Goal: Information Seeking & Learning: Learn about a topic

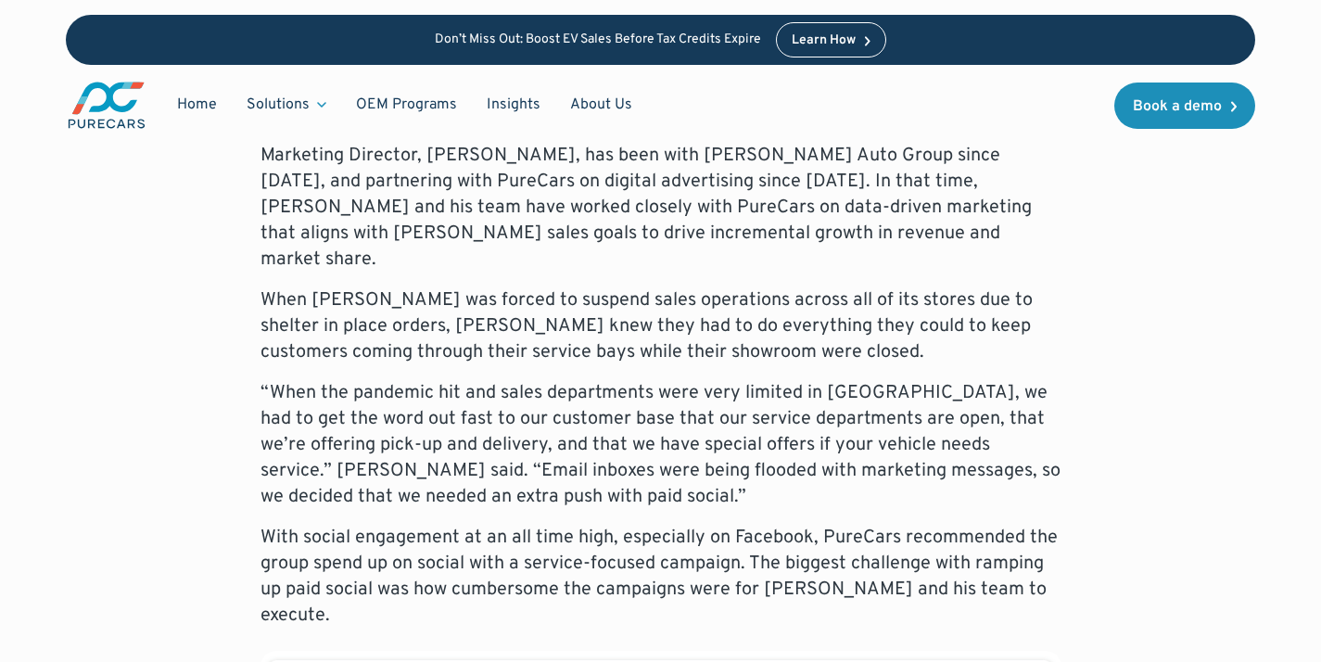
scroll to position [1647, 0]
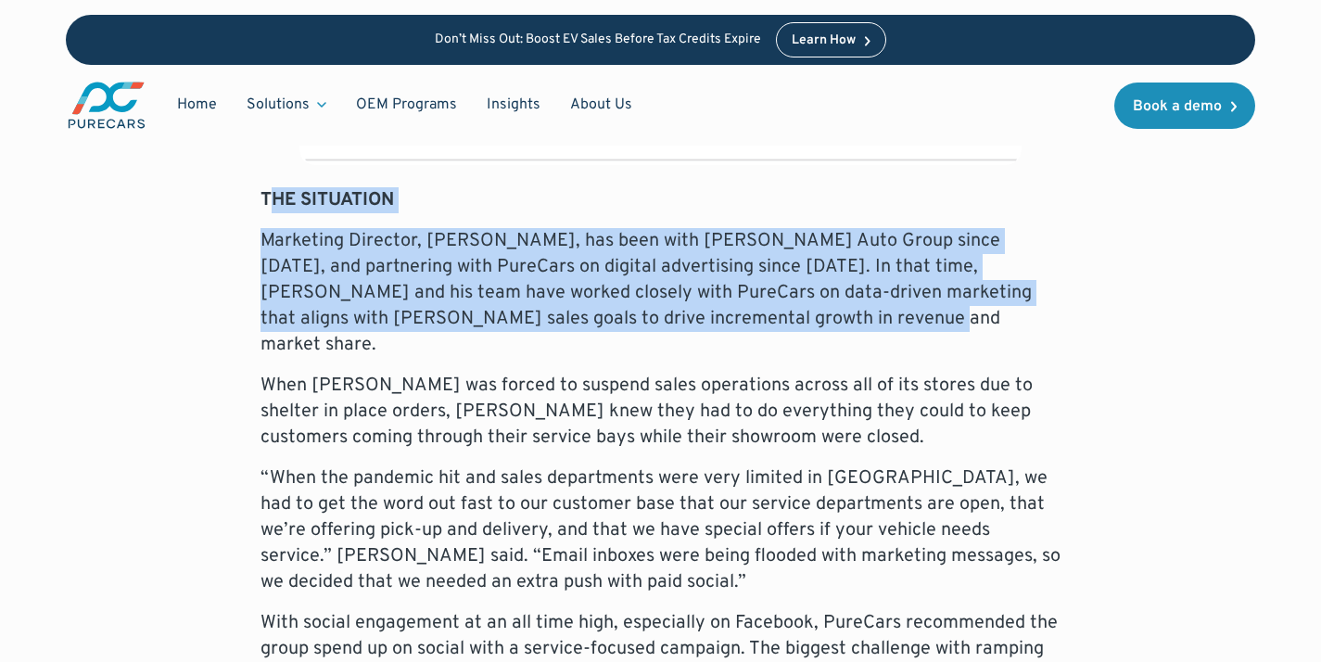
drag, startPoint x: 1124, startPoint y: 320, endPoint x: 271, endPoint y: 209, distance: 860.6
click at [267, 208] on strong "THE SITUATION" at bounding box center [326, 200] width 133 height 24
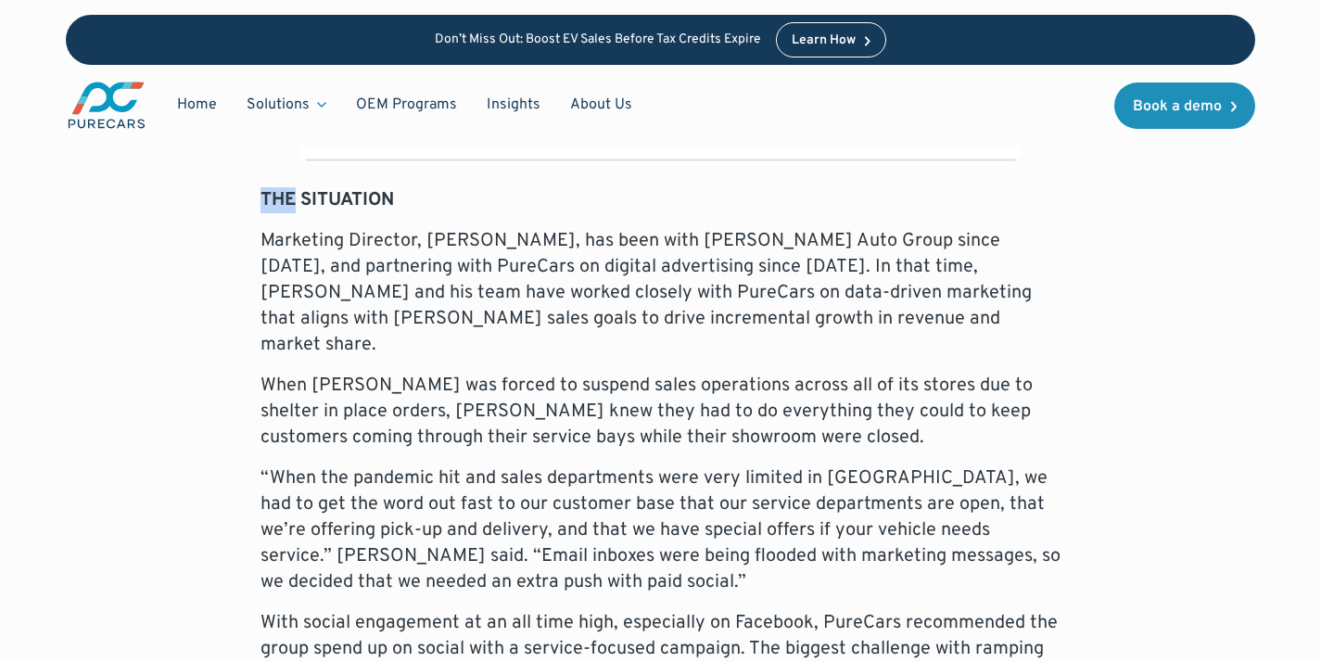
click at [267, 208] on strong "THE SITUATION" at bounding box center [326, 200] width 133 height 24
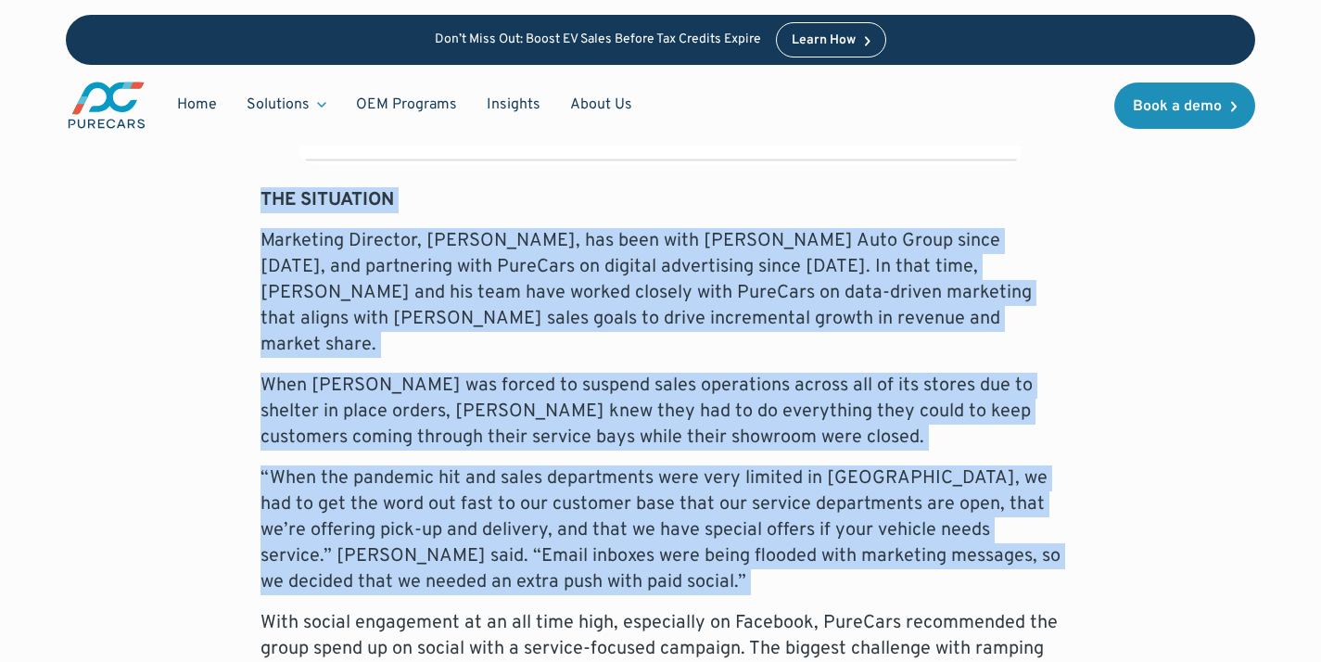
drag, startPoint x: 267, startPoint y: 208, endPoint x: 441, endPoint y: 479, distance: 322.6
click at [441, 479] on p "“When the pandemic hit and sales departments were very limited in [GEOGRAPHIC_D…" at bounding box center [660, 530] width 801 height 130
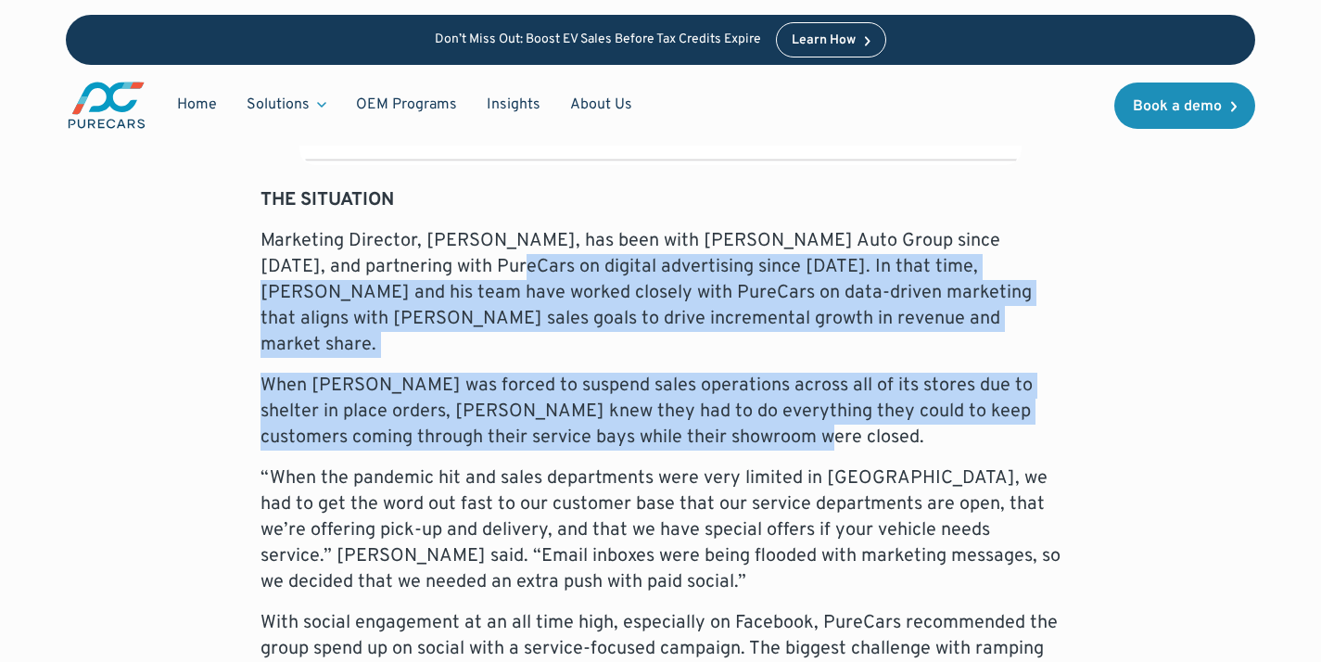
drag, startPoint x: 1007, startPoint y: 420, endPoint x: 472, endPoint y: 268, distance: 556.8
click at [471, 268] on p "Marketing Director, [PERSON_NAME], has been with [PERSON_NAME] Auto Group since…" at bounding box center [660, 293] width 801 height 130
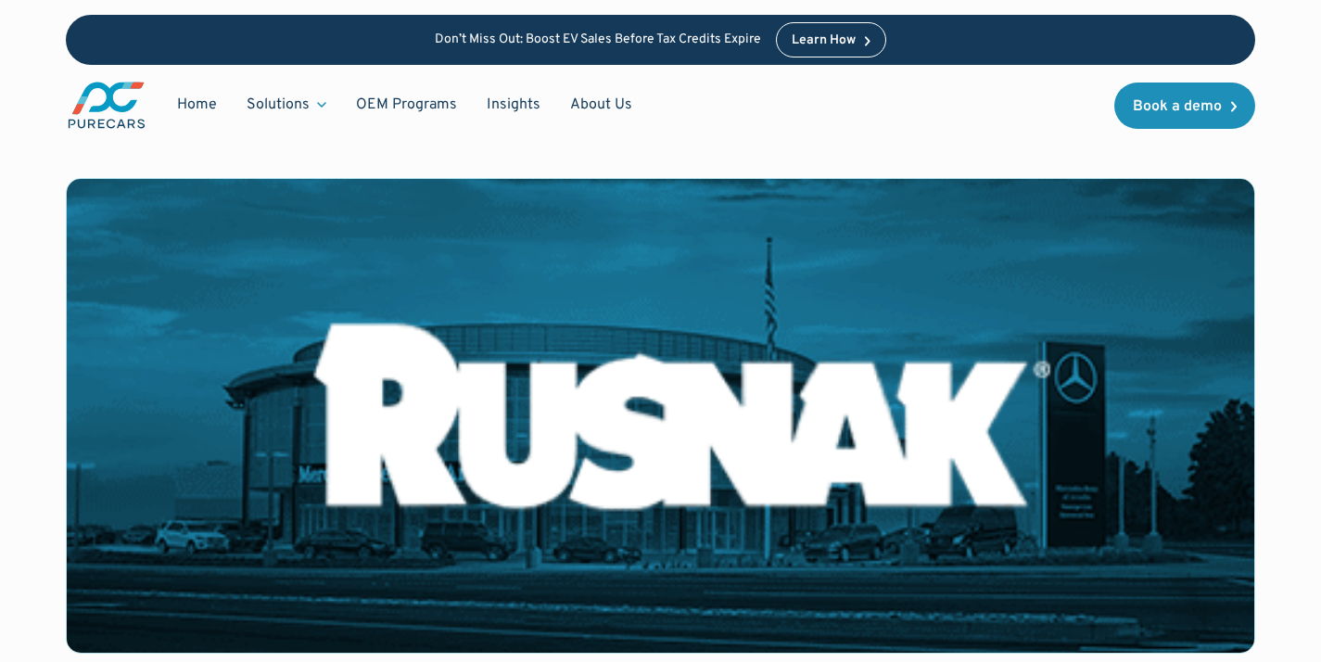
scroll to position [0, 0]
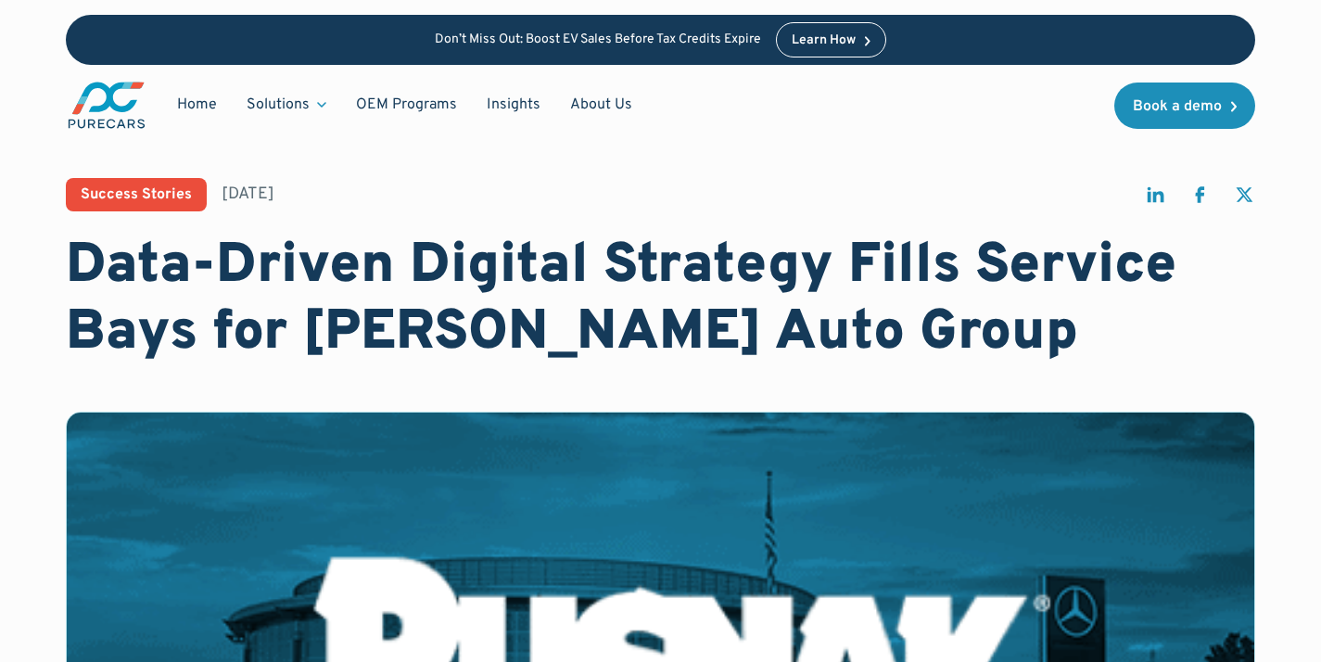
click at [108, 108] on img "main" at bounding box center [107, 105] width 82 height 51
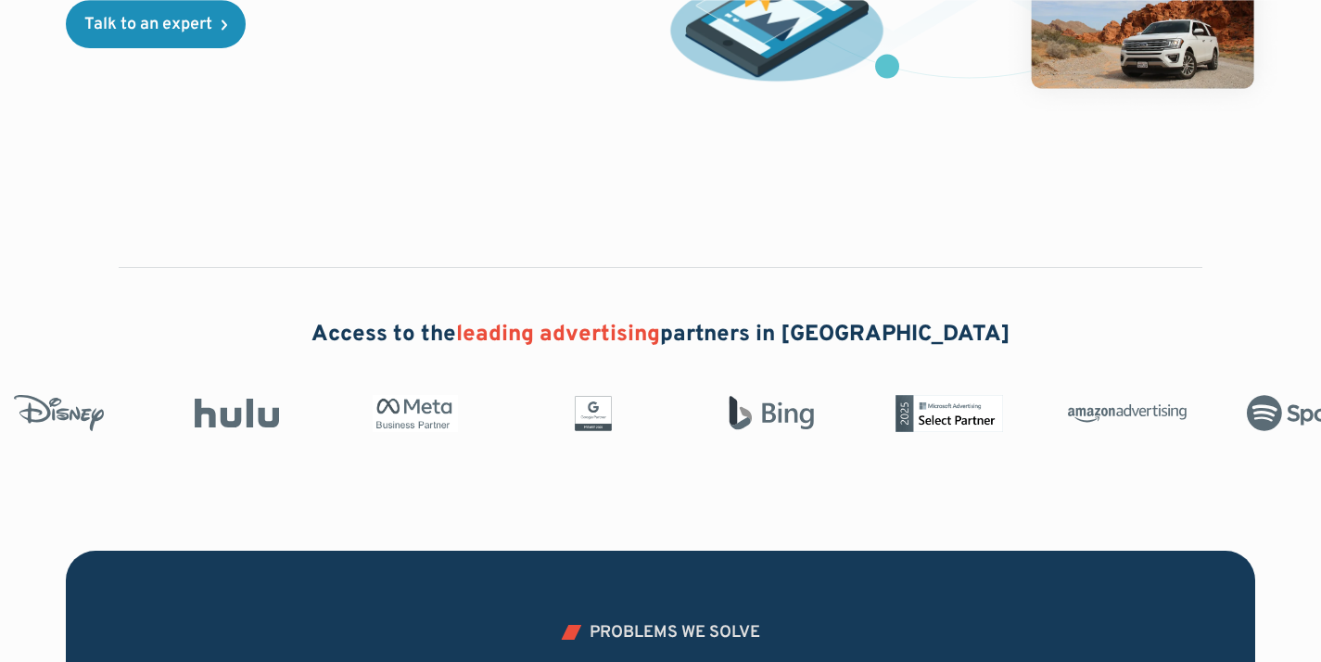
scroll to position [818, 0]
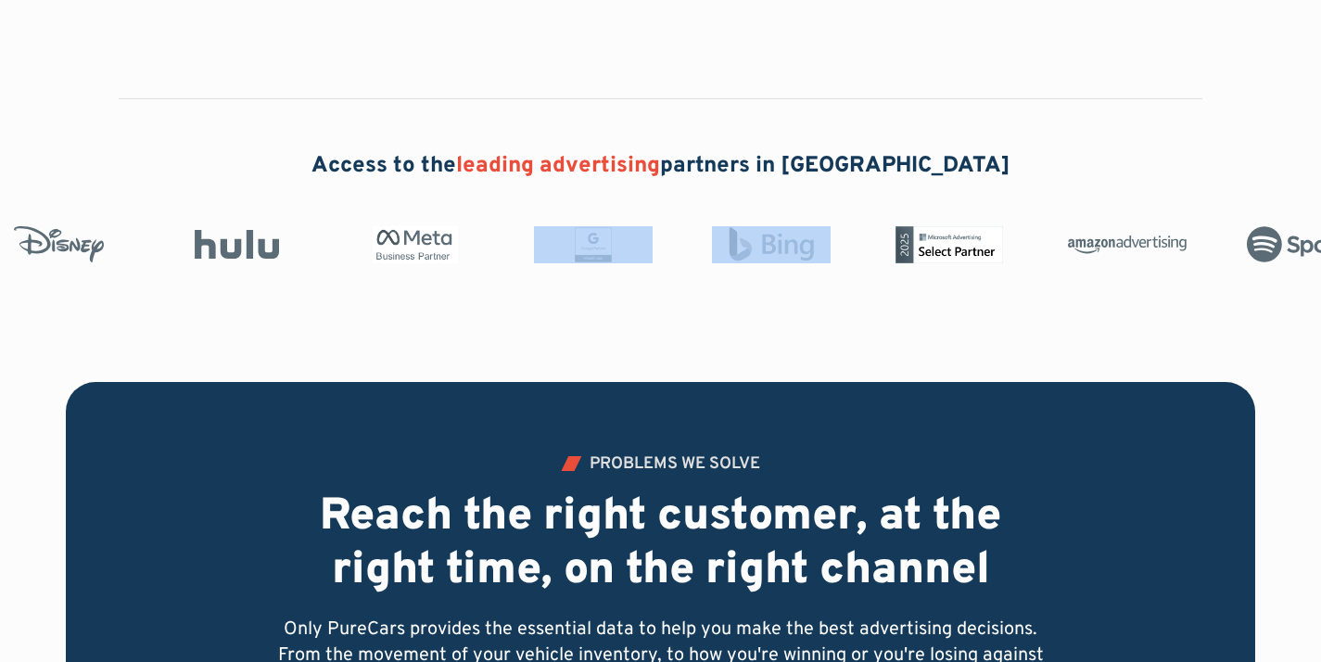
drag, startPoint x: 664, startPoint y: 239, endPoint x: 366, endPoint y: 231, distance: 298.5
click at [392, 230] on div at bounding box center [682, 244] width 1364 height 37
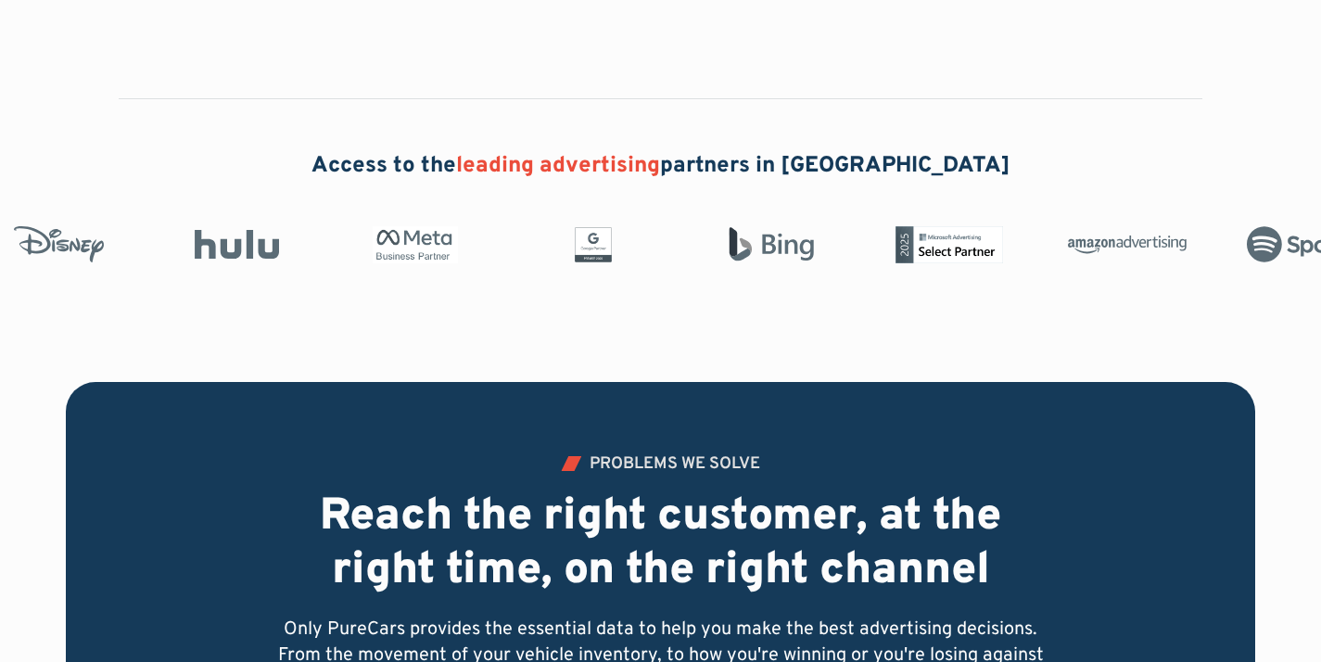
click at [363, 349] on div "Access to the leading advertising partners in North America" at bounding box center [660, 203] width 1321 height 359
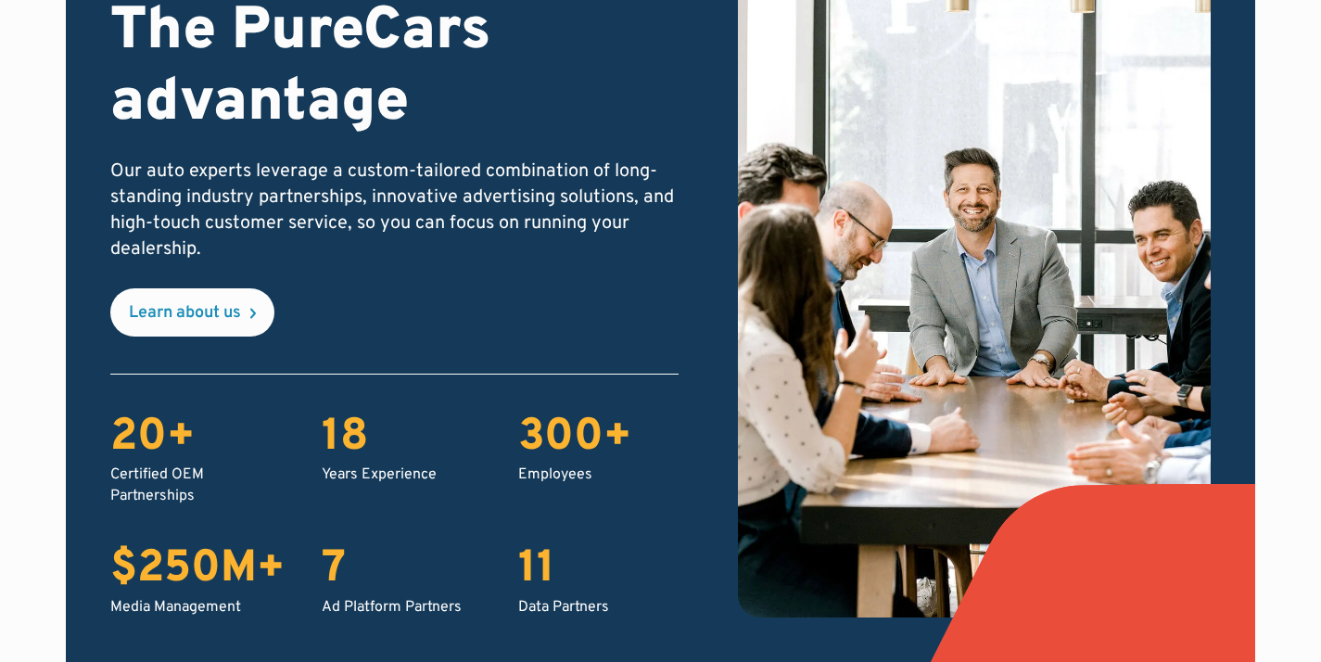
scroll to position [3476, 0]
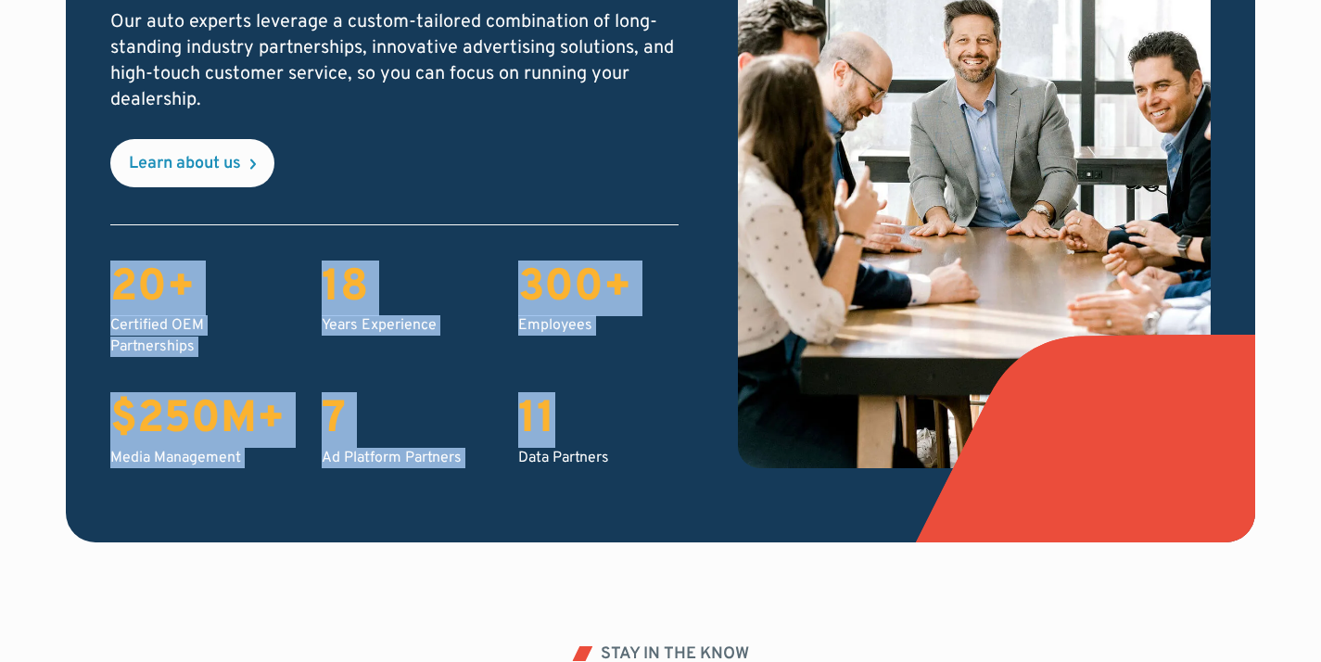
drag, startPoint x: 408, startPoint y: 203, endPoint x: 560, endPoint y: 413, distance: 259.5
click at [560, 413] on div "ABOUT US The PureCars advantage Our auto experts leverage a custom-tailored com…" at bounding box center [393, 140] width 567 height 655
click at [560, 413] on div "11" at bounding box center [597, 421] width 159 height 54
drag, startPoint x: 658, startPoint y: 476, endPoint x: 293, endPoint y: 196, distance: 460.6
click at [293, 196] on div "ABOUT US The PureCars advantage Our auto experts leverage a custom-tailored com…" at bounding box center [660, 140] width 1189 height 803
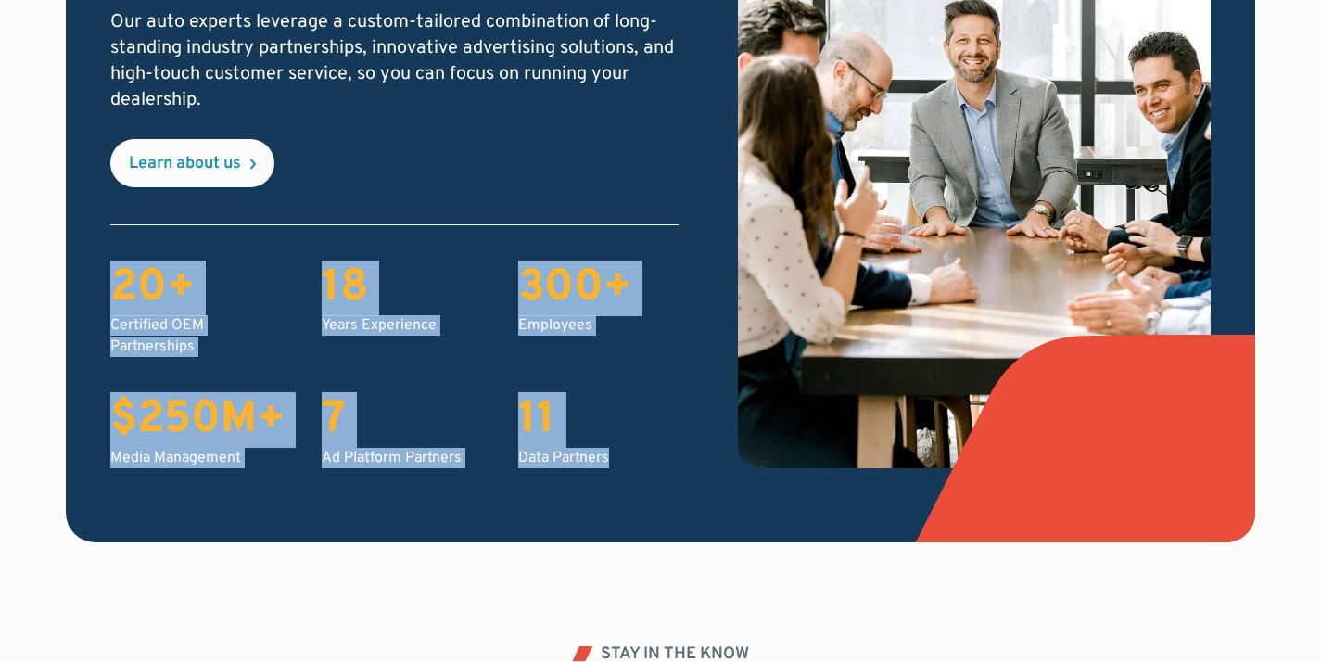
click at [399, 341] on div "18 Years Experience" at bounding box center [401, 309] width 159 height 95
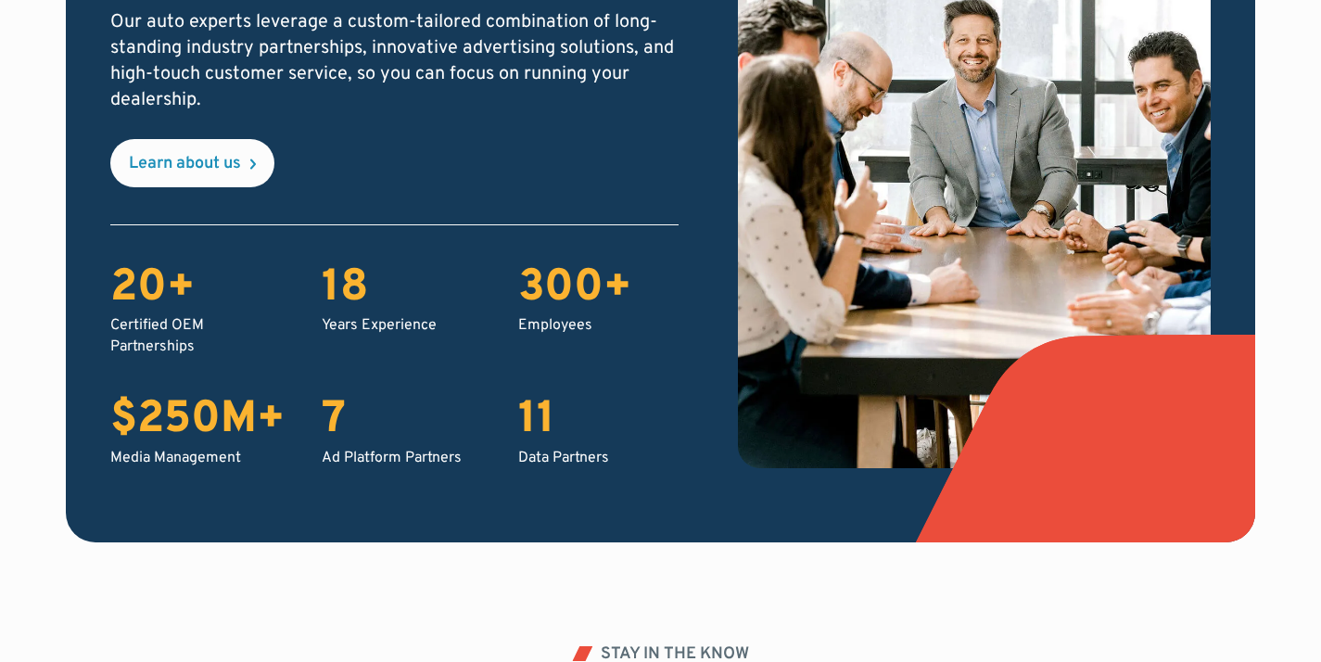
click at [326, 262] on div "18" at bounding box center [401, 289] width 159 height 54
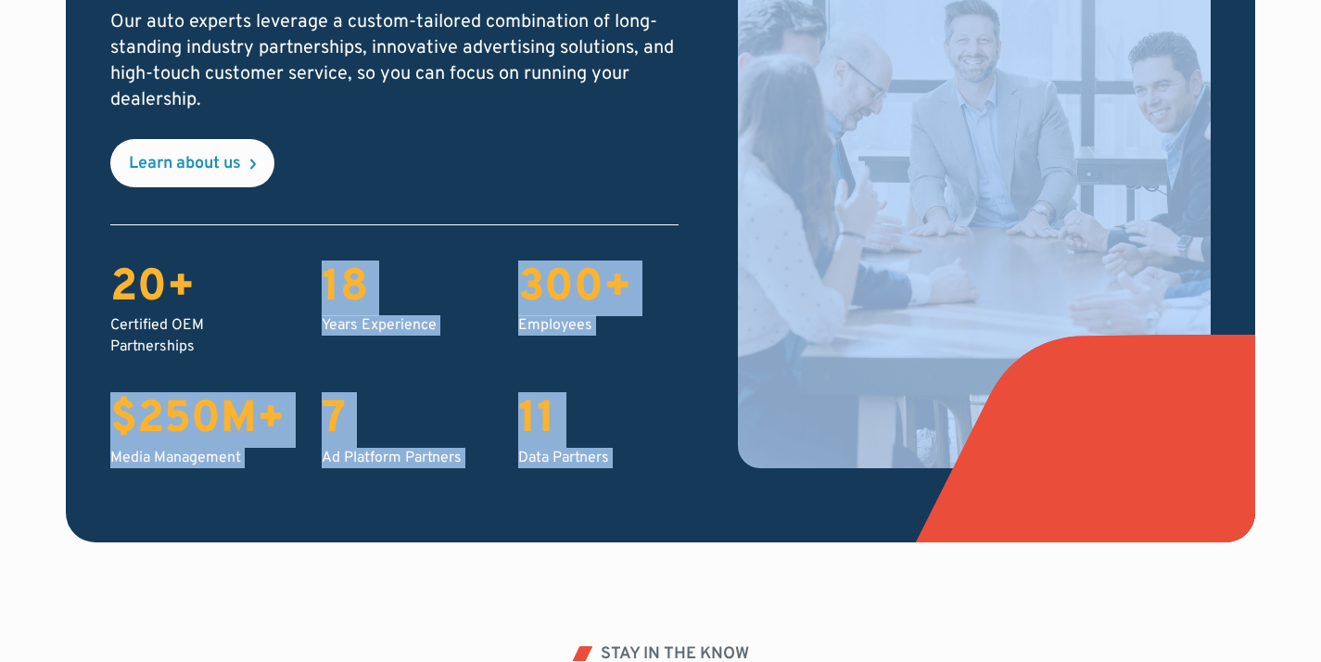
drag, startPoint x: 326, startPoint y: 262, endPoint x: 520, endPoint y: 496, distance: 303.4
click at [520, 496] on div "ABOUT US The PureCars advantage Our auto experts leverage a custom-tailored com…" at bounding box center [660, 140] width 1189 height 803
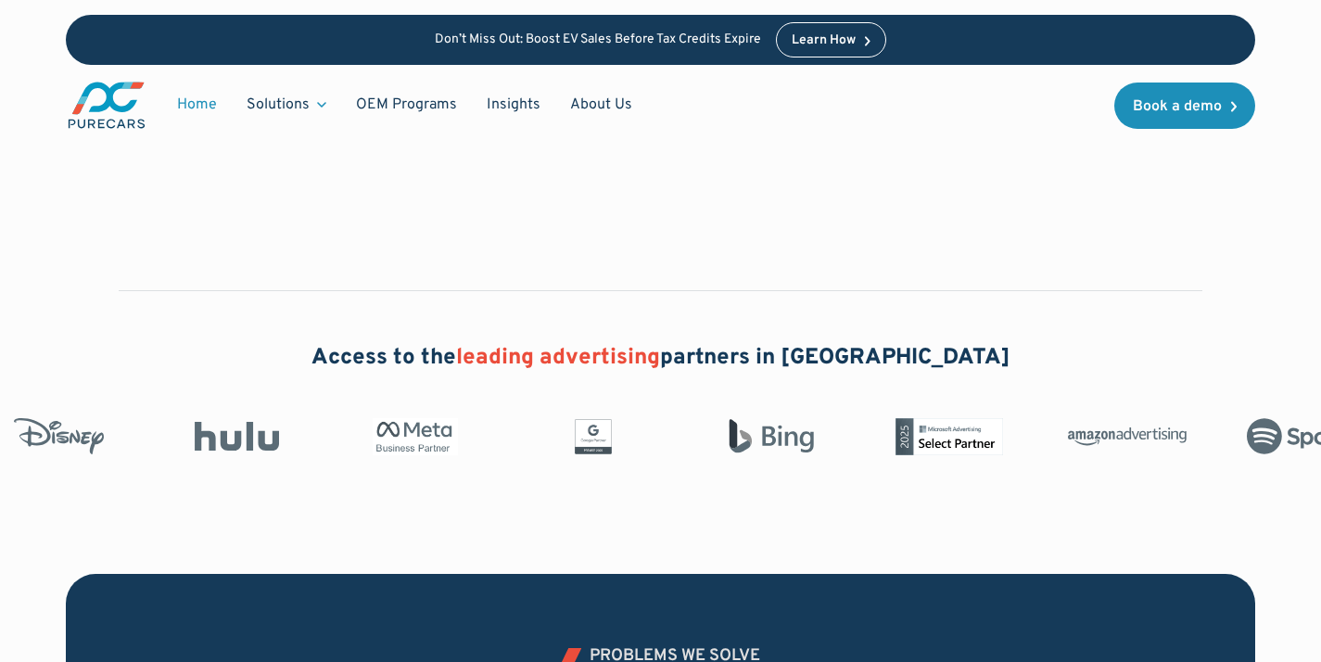
scroll to position [0, 0]
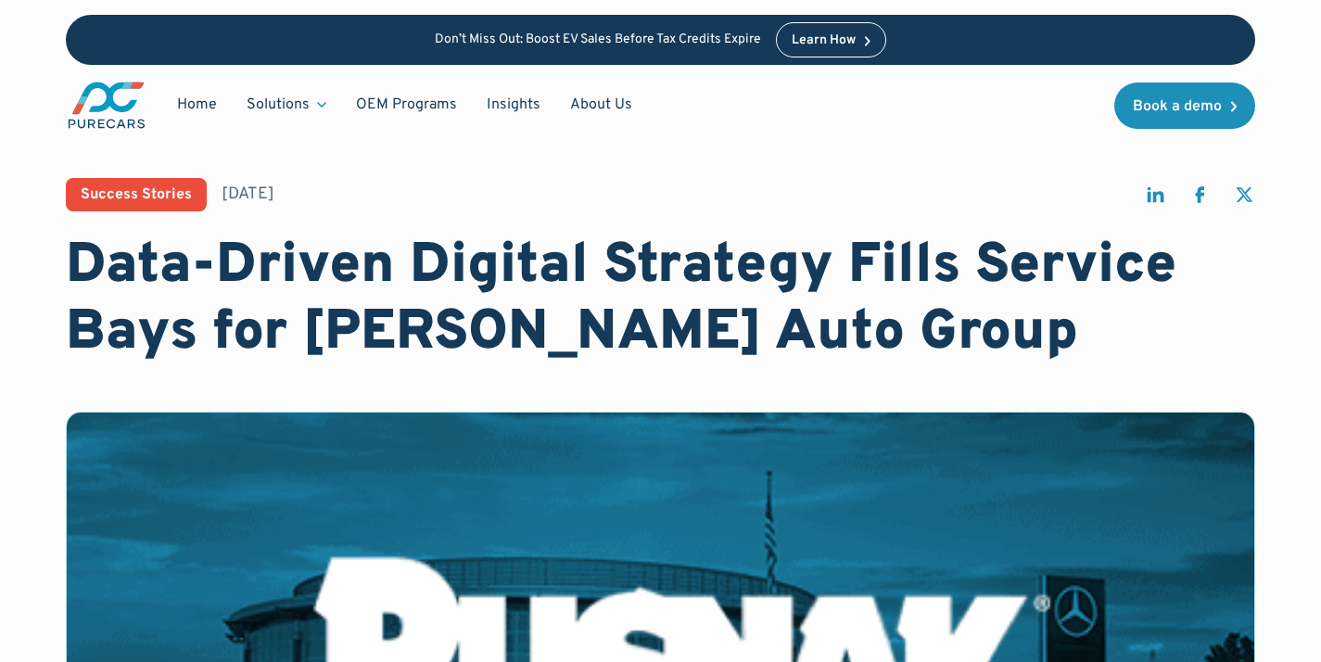
click at [112, 95] on img "main" at bounding box center [107, 105] width 82 height 51
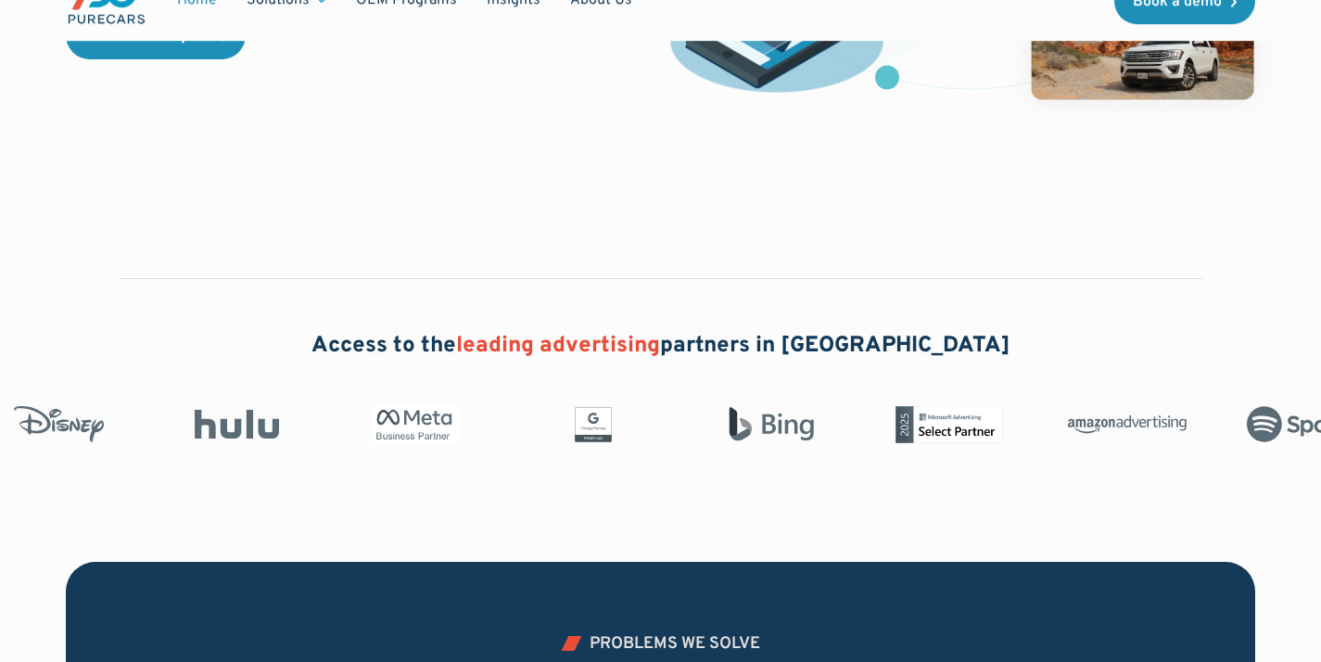
scroll to position [1263, 0]
